Goal: Information Seeking & Learning: Learn about a topic

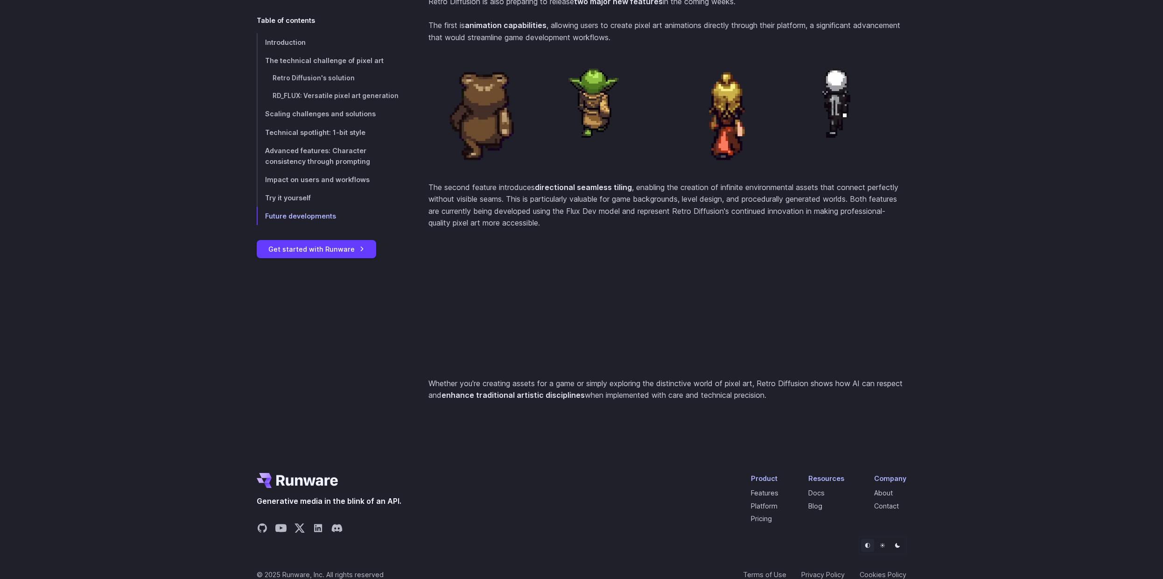
scroll to position [3748, 0]
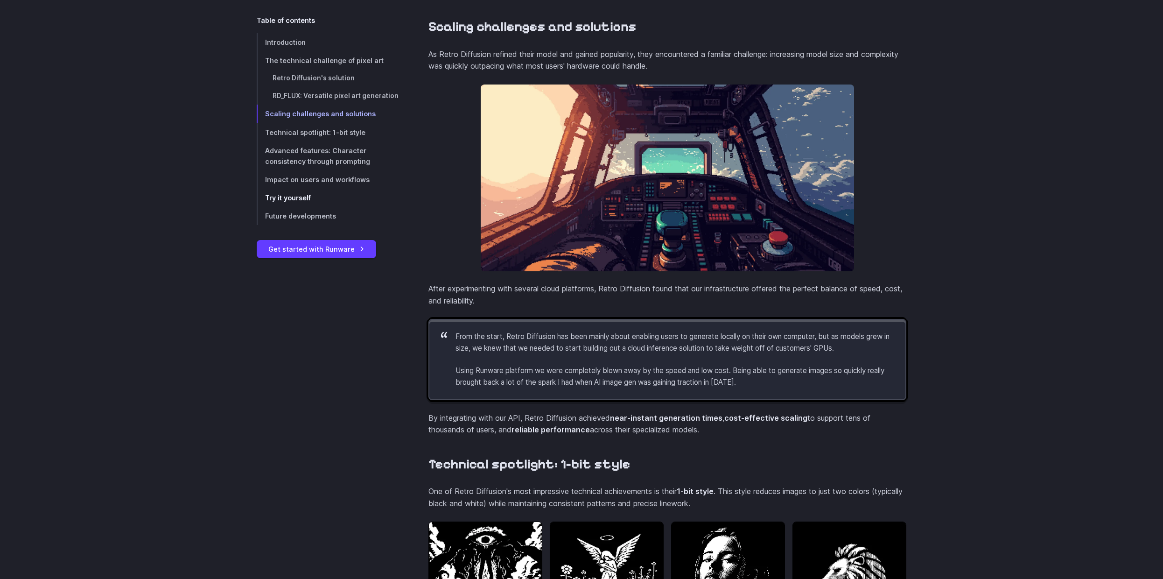
click at [300, 194] on span "Try it yourself" at bounding box center [288, 198] width 46 height 8
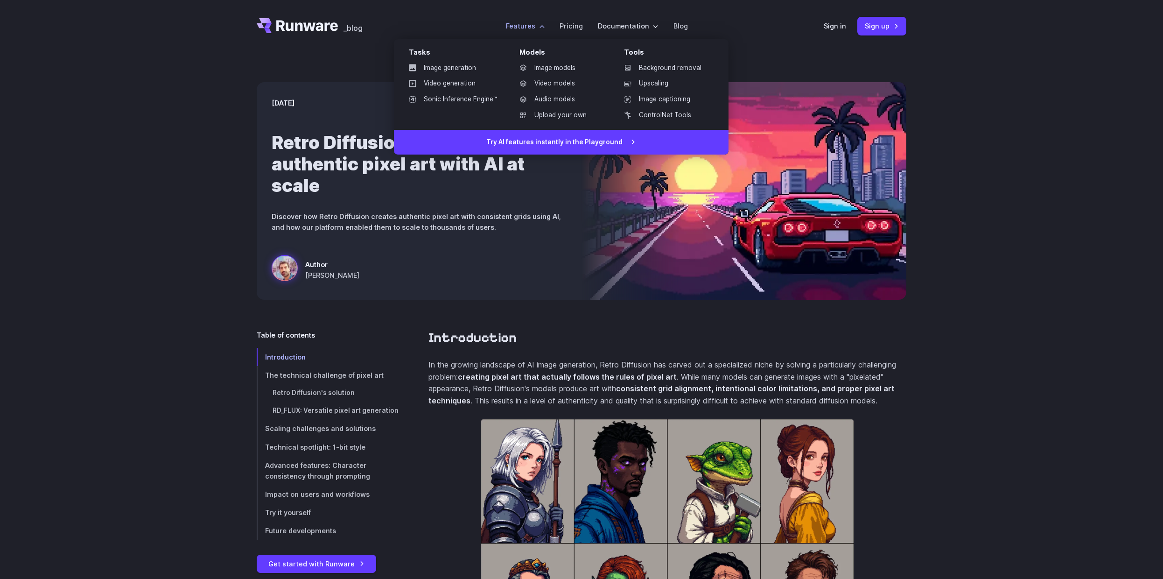
click at [530, 35] on li "Features Tasks Image generation Video generation Sonic Inference Engine™ Models…" at bounding box center [525, 26] width 54 height 26
click at [473, 83] on link "Video generation" at bounding box center [452, 84] width 103 height 14
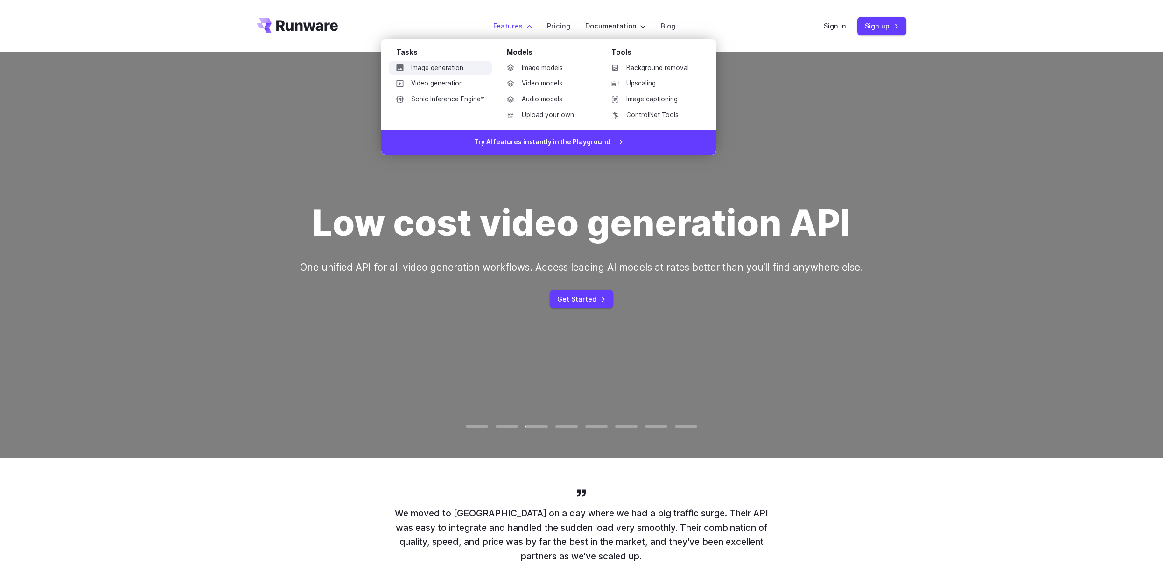
click at [460, 69] on link "Image generation" at bounding box center [440, 68] width 103 height 14
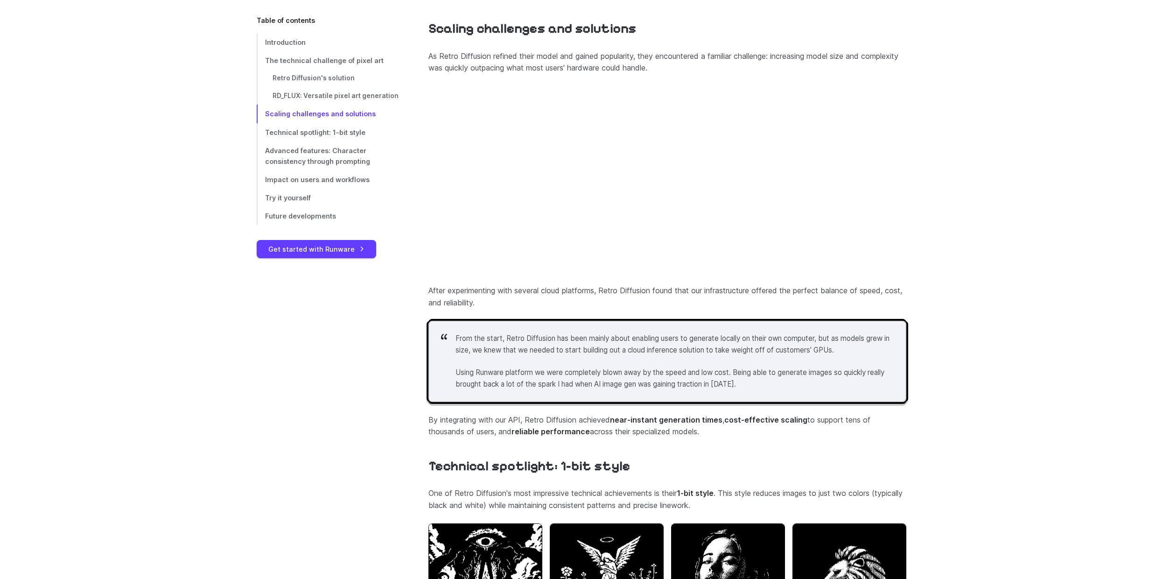
scroll to position [2207, 0]
